Goal: Task Accomplishment & Management: Manage account settings

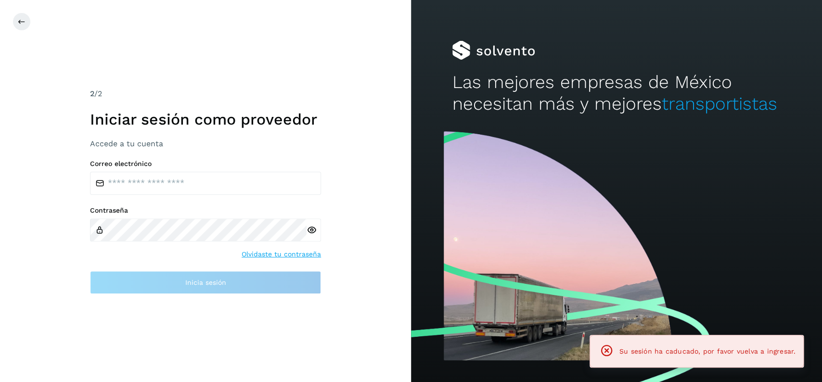
type input "**********"
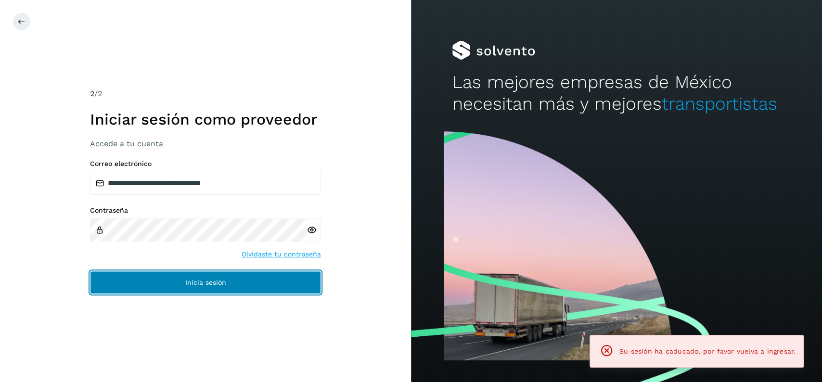
click at [228, 276] on button "Inicia sesión" at bounding box center [205, 282] width 231 height 23
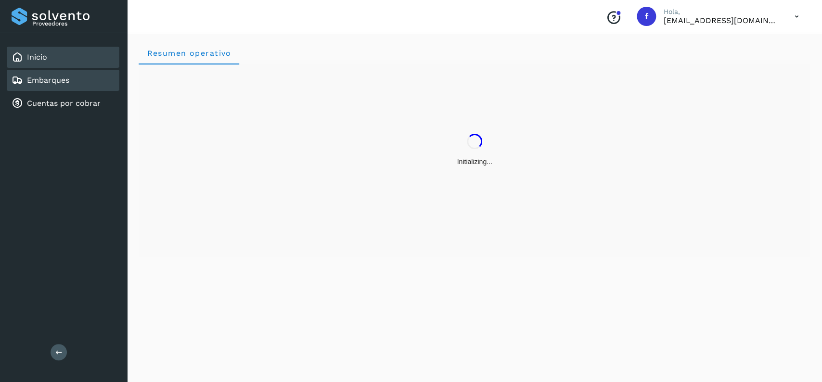
click at [76, 74] on div "Embarques" at bounding box center [63, 80] width 113 height 21
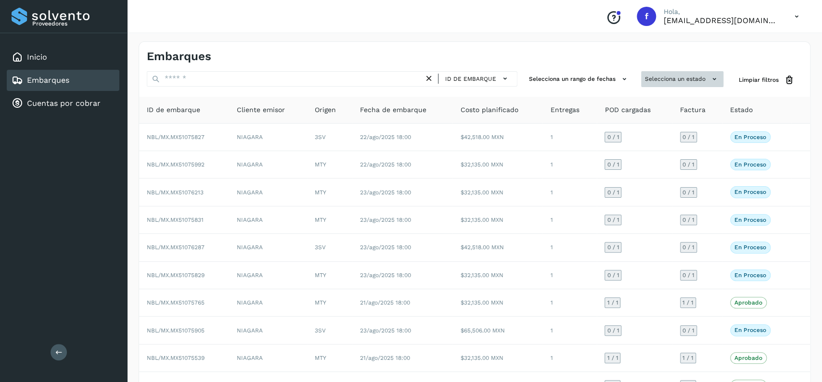
click at [656, 82] on button "Selecciona un estado" at bounding box center [682, 79] width 82 height 16
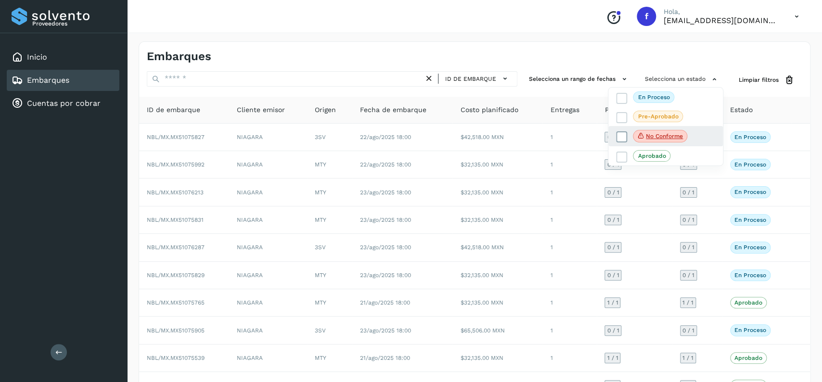
click at [617, 136] on icon at bounding box center [622, 137] width 10 height 10
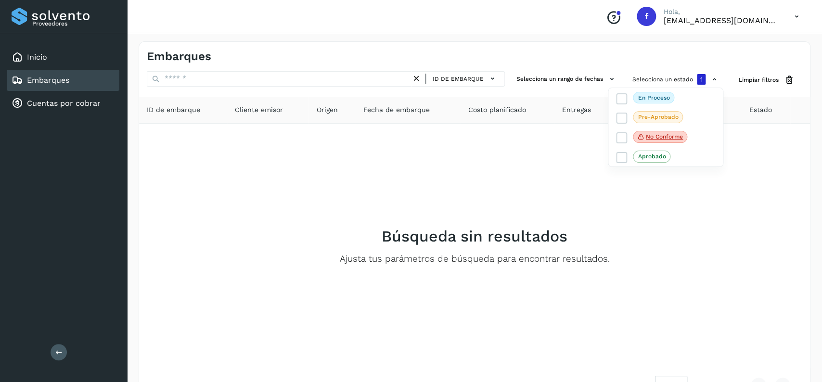
click at [483, 51] on div at bounding box center [411, 191] width 822 height 382
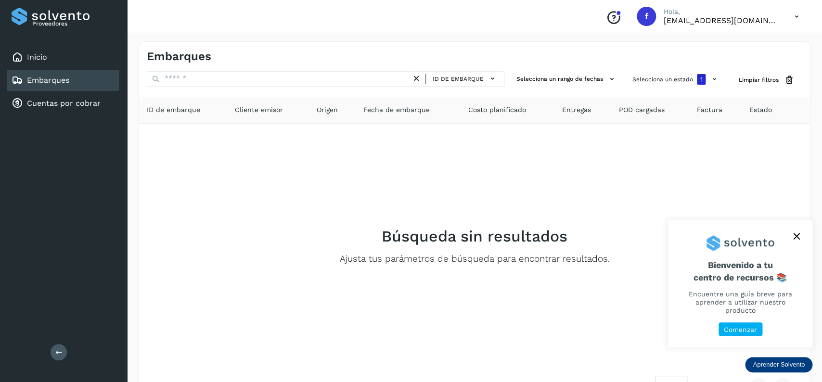
click at [55, 80] on link "Embarques" at bounding box center [48, 80] width 42 height 9
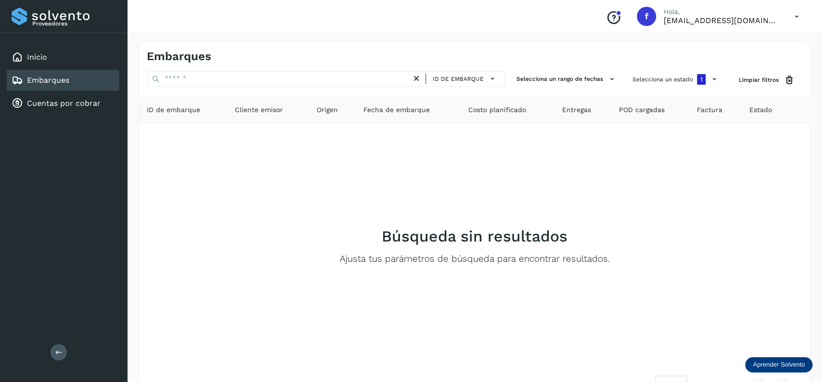
click at [415, 77] on icon at bounding box center [416, 79] width 10 height 10
